Goal: Complete application form: Complete application form

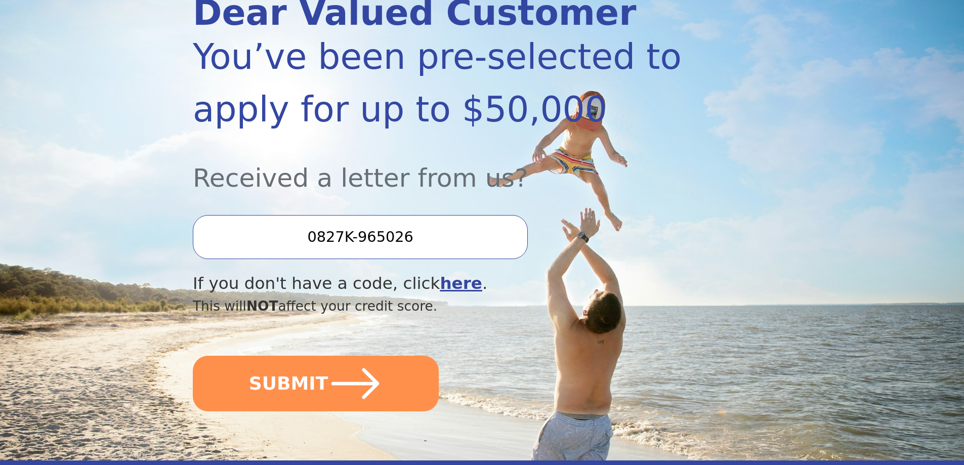
scroll to position [202, 0]
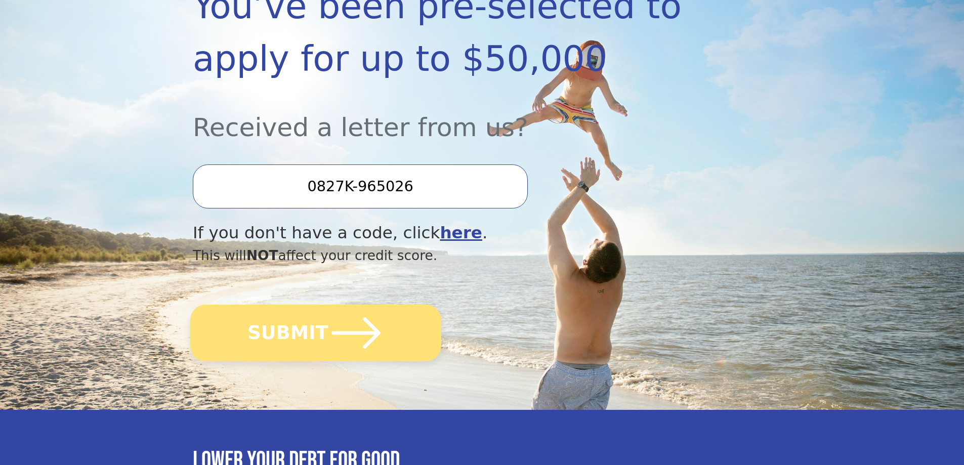
click at [305, 330] on button "SUBMIT" at bounding box center [315, 333] width 251 height 57
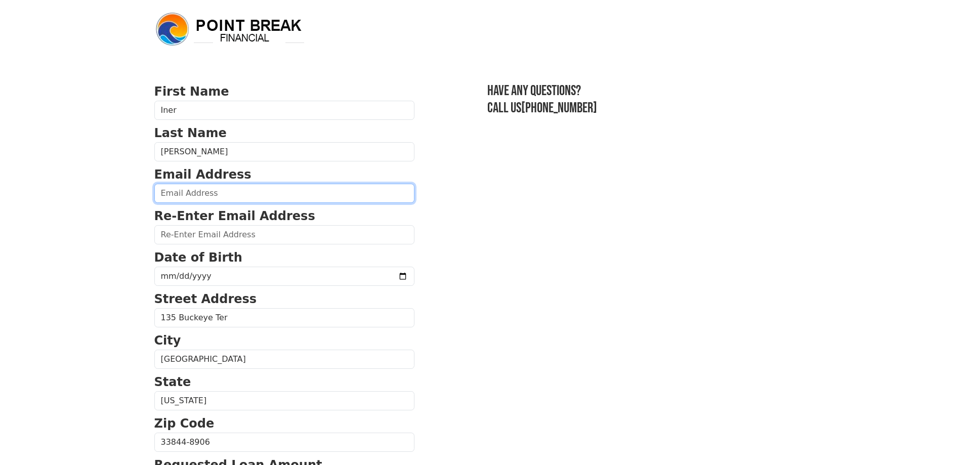
click at [170, 195] on input "email" at bounding box center [284, 193] width 260 height 19
type input "[EMAIL_ADDRESS][DOMAIN_NAME]"
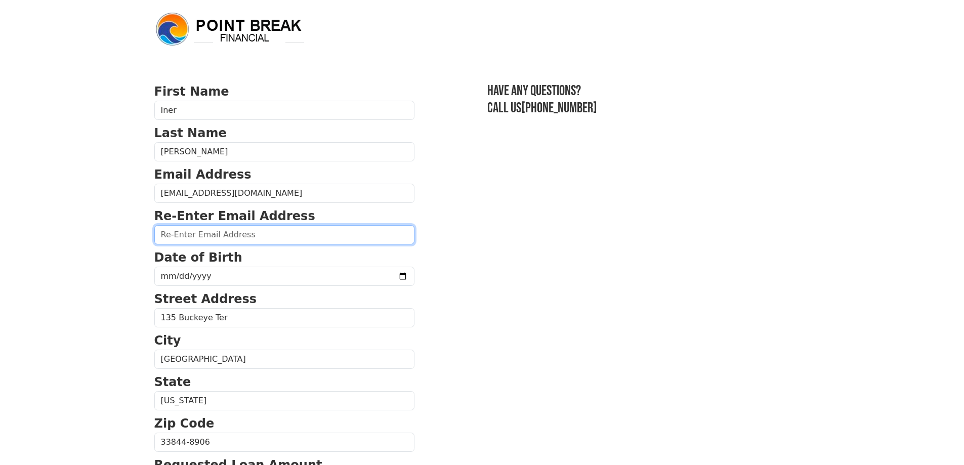
type input "[EMAIL_ADDRESS][DOMAIN_NAME]"
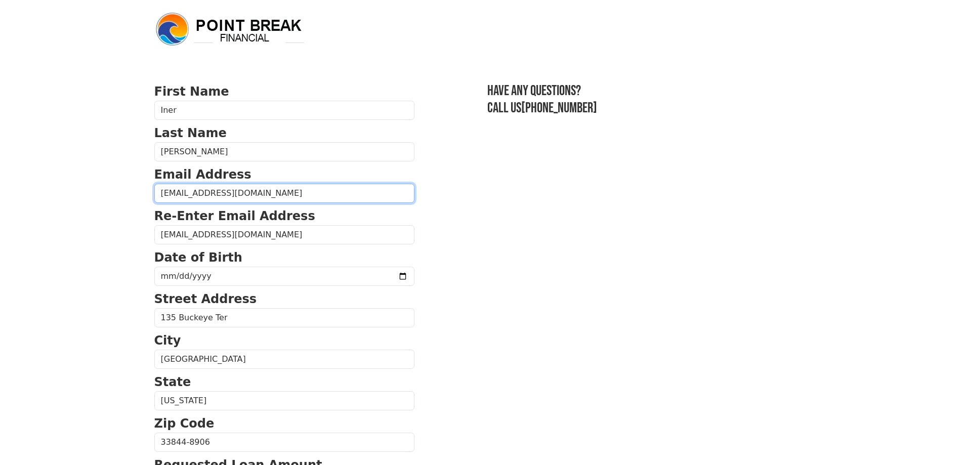
scroll to position [334, 0]
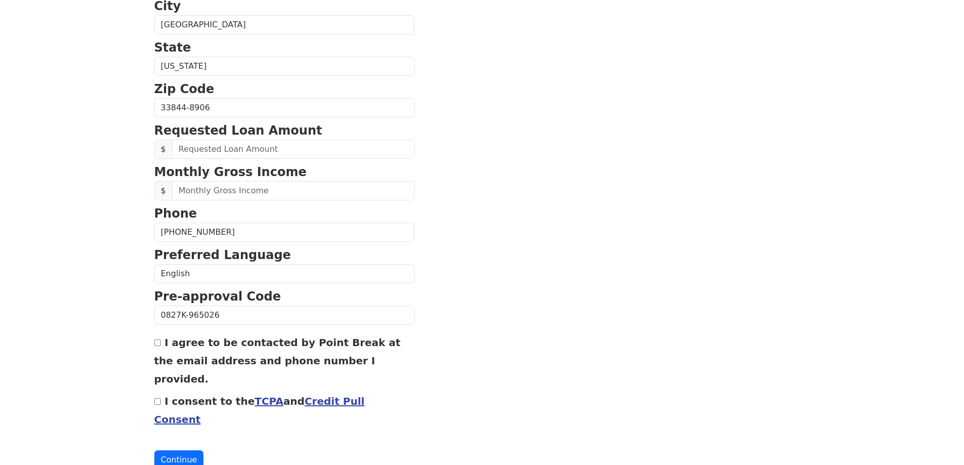
drag, startPoint x: 218, startPoint y: 232, endPoint x: 124, endPoint y: 232, distance: 94.1
type input "[PHONE_NUMBER]"
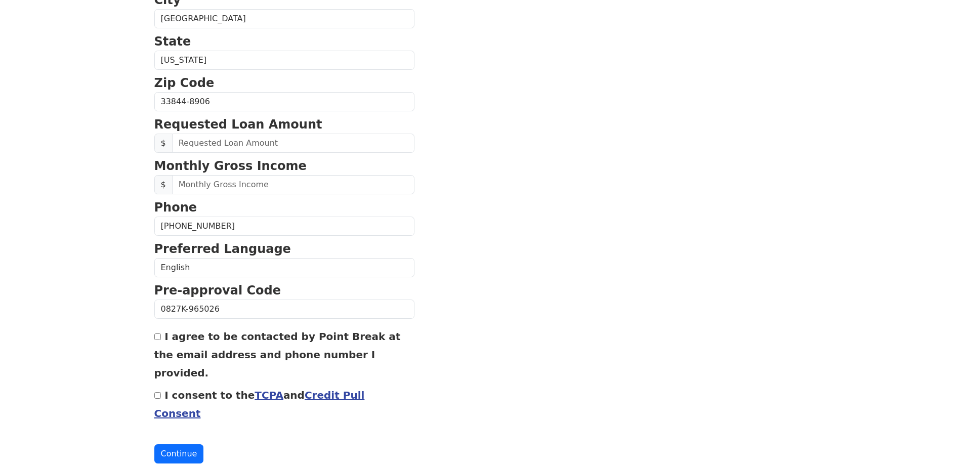
click at [157, 336] on input "I agree to be contacted by Point Break at the email address and phone number I …" at bounding box center [157, 336] width 7 height 7
checkbox input "true"
click at [156, 392] on input "I consent to the TCPA and Credit Pull Consent" at bounding box center [157, 395] width 7 height 7
checkbox input "true"
click at [177, 444] on button "Continue" at bounding box center [179, 453] width 50 height 19
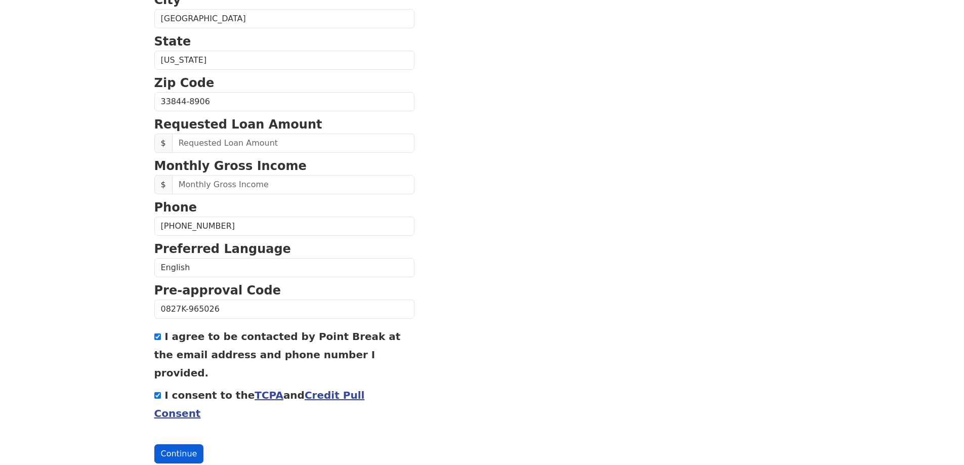
scroll to position [355, 0]
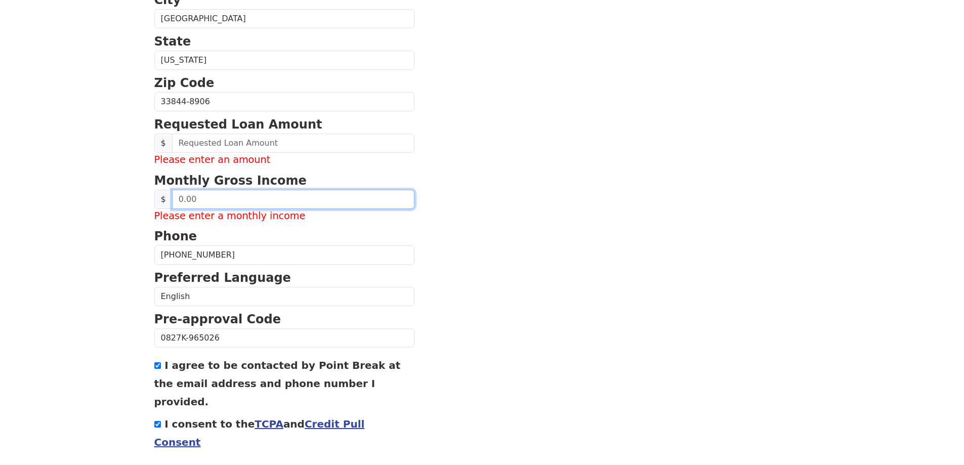
drag, startPoint x: 201, startPoint y: 198, endPoint x: 170, endPoint y: 201, distance: 31.0
click at [170, 201] on div "$" at bounding box center [284, 199] width 260 height 19
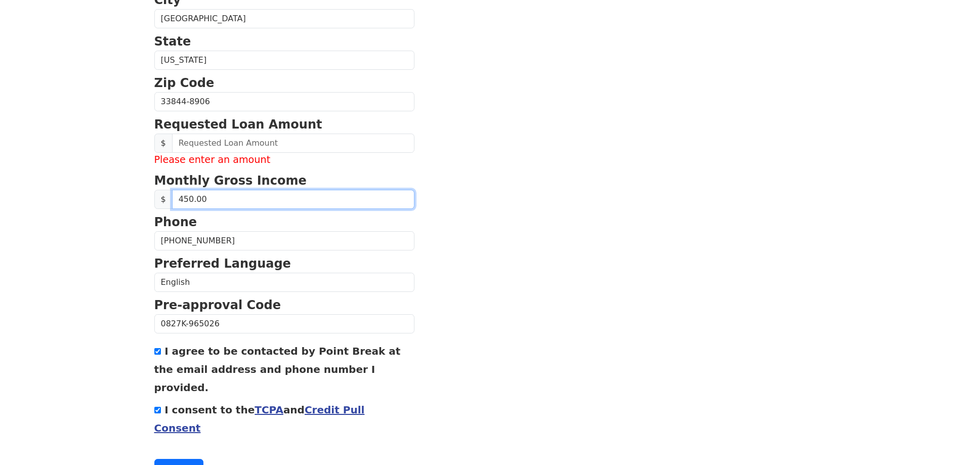
type input "4,500.00"
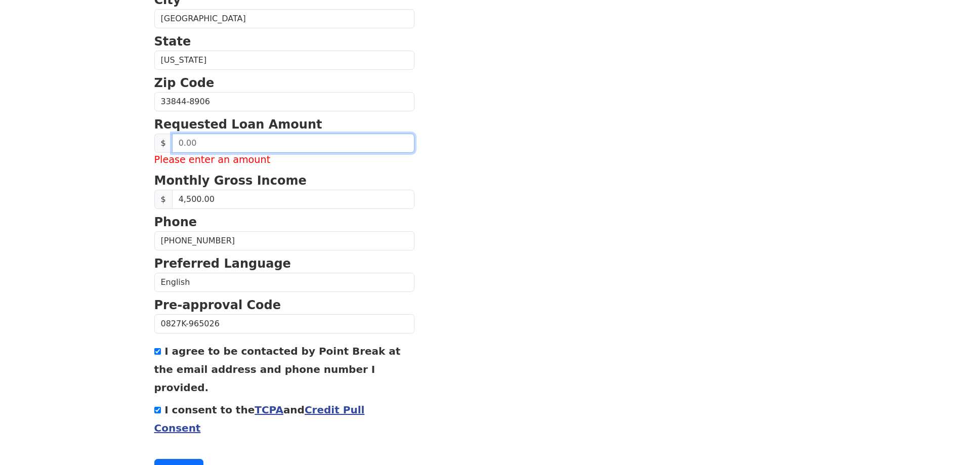
click at [223, 140] on input "text" at bounding box center [293, 143] width 242 height 19
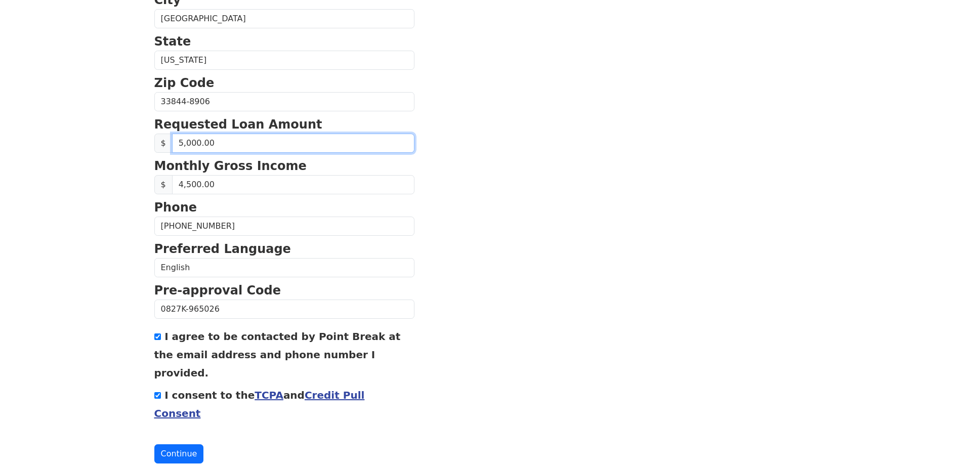
type input "50,000.00"
click at [175, 444] on button "Continue" at bounding box center [179, 453] width 50 height 19
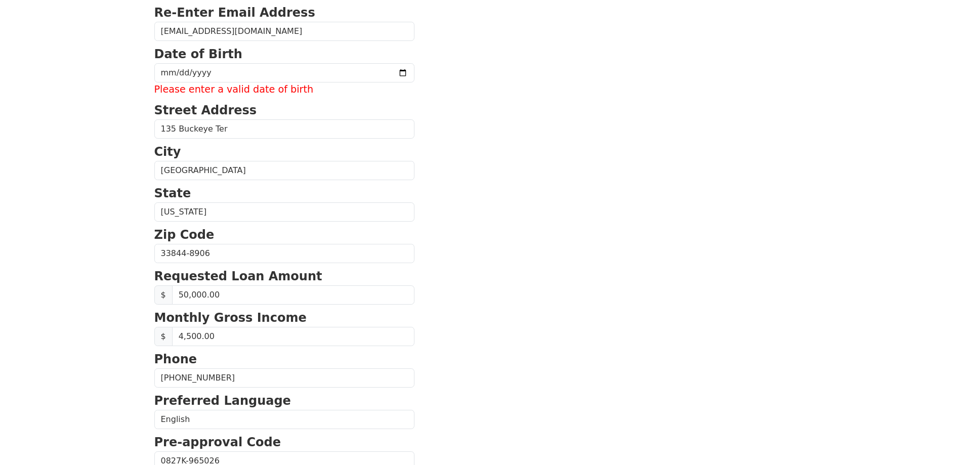
scroll to position [153, 0]
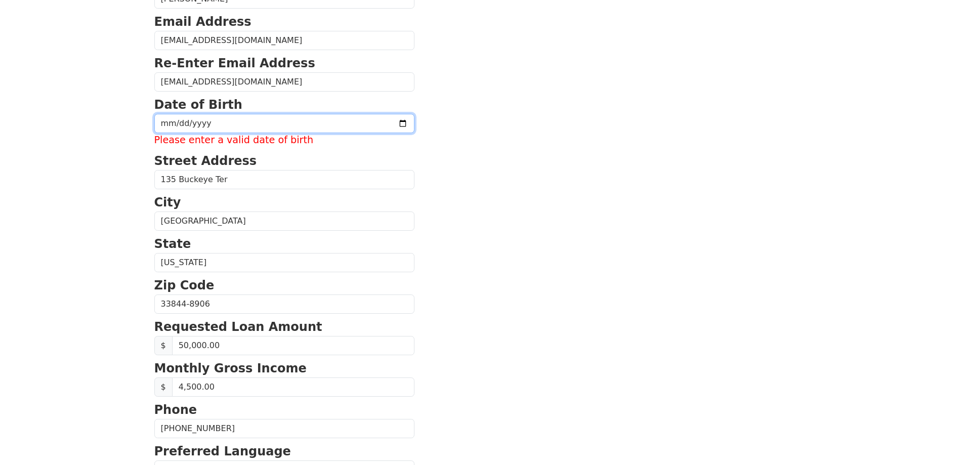
click at [175, 124] on input "date" at bounding box center [284, 123] width 260 height 19
type input "[DATE]"
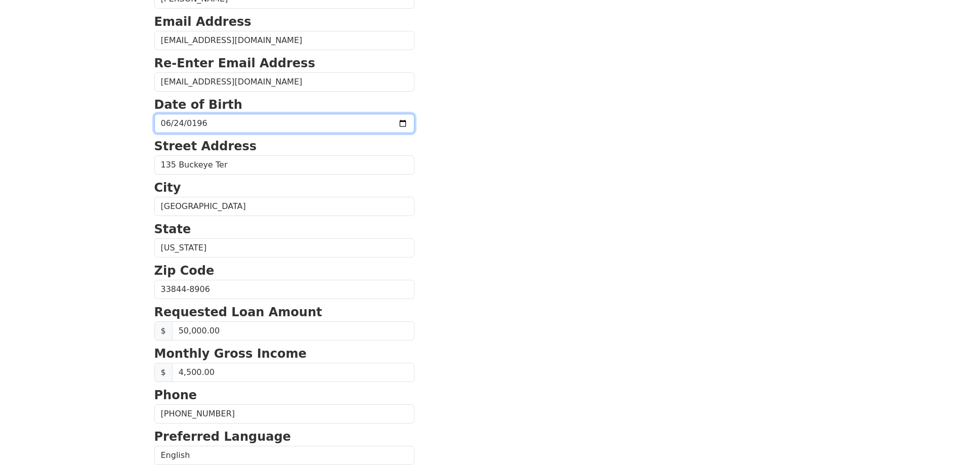
scroll to position [340, 0]
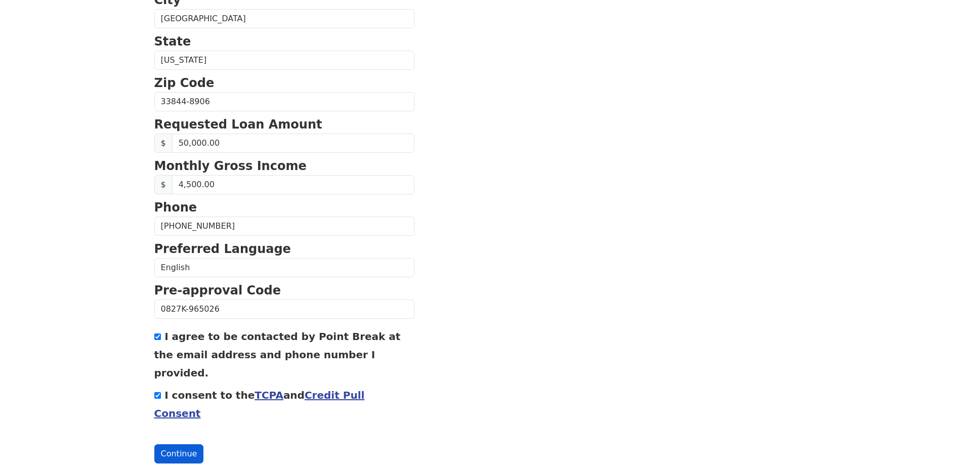
click at [176, 444] on button "Continue" at bounding box center [179, 453] width 50 height 19
